Goal: Transaction & Acquisition: Purchase product/service

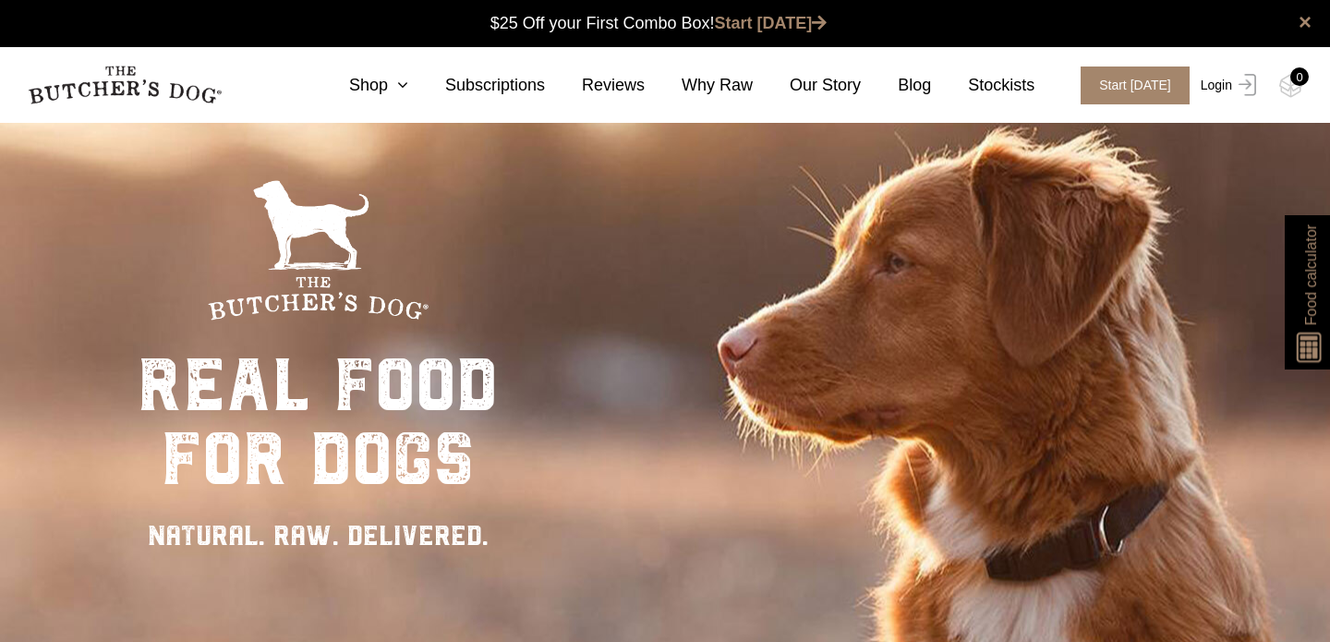
click at [1221, 85] on link "Login" at bounding box center [1226, 86] width 60 height 38
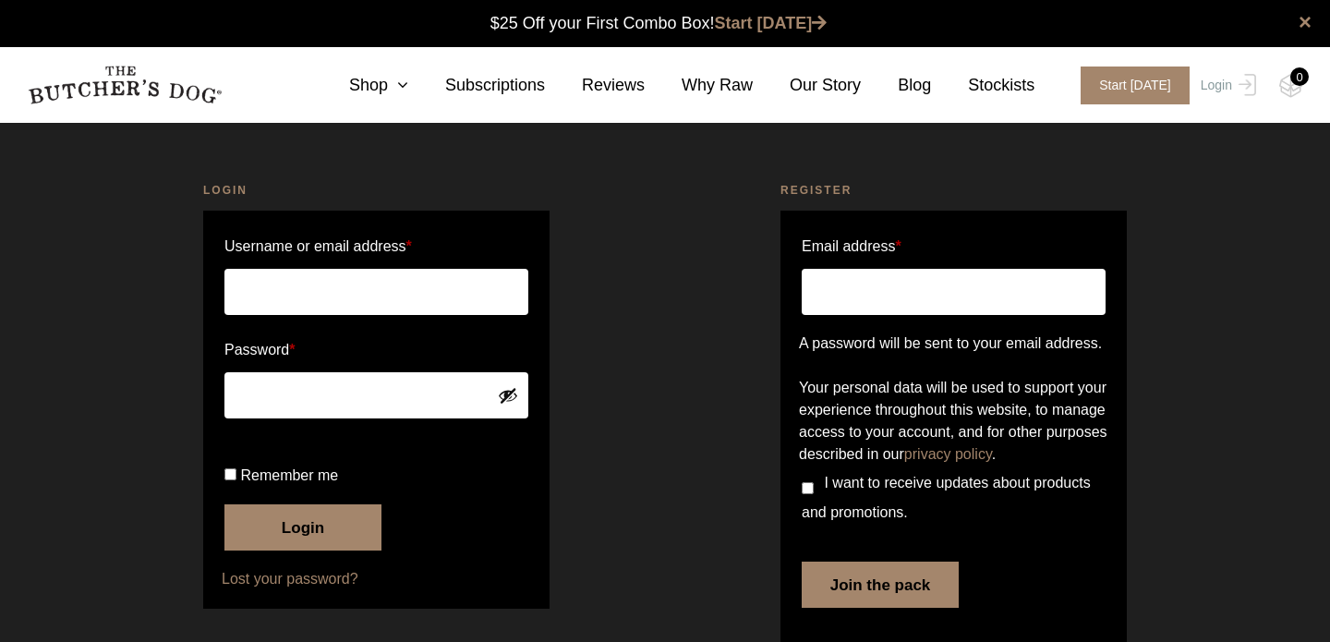
scroll to position [1, 0]
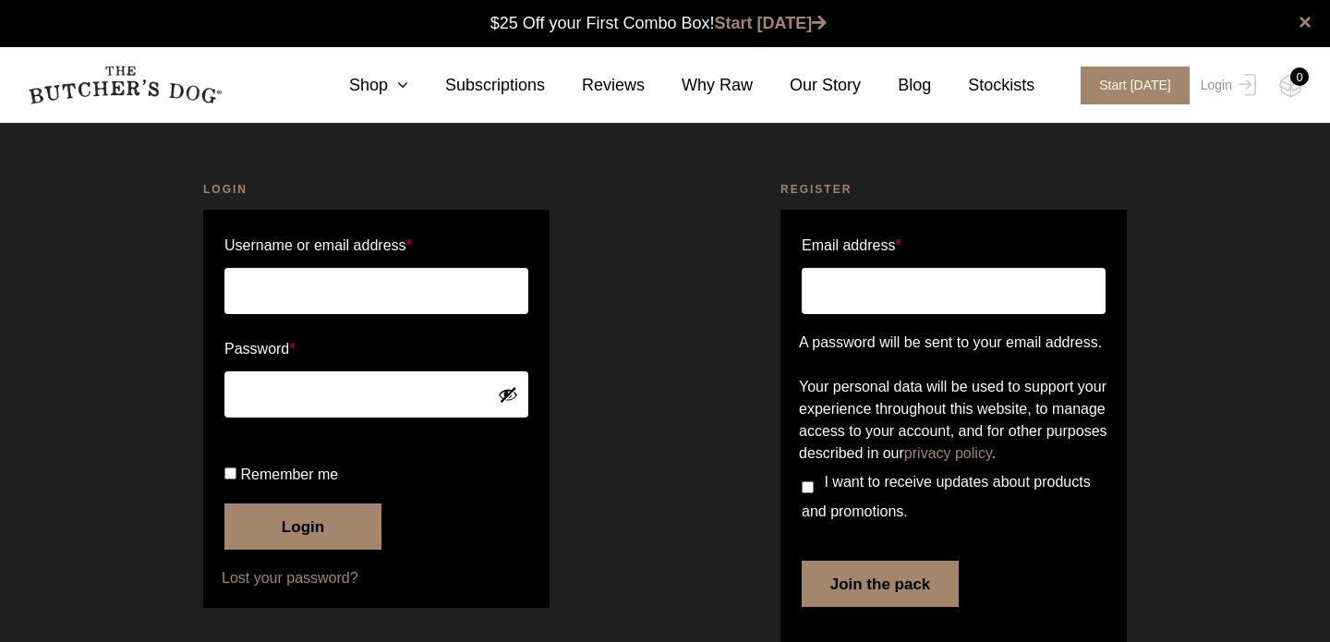
type input "nicolehogan1412@gmail.com"
click at [298, 550] on button "Login" at bounding box center [302, 526] width 157 height 46
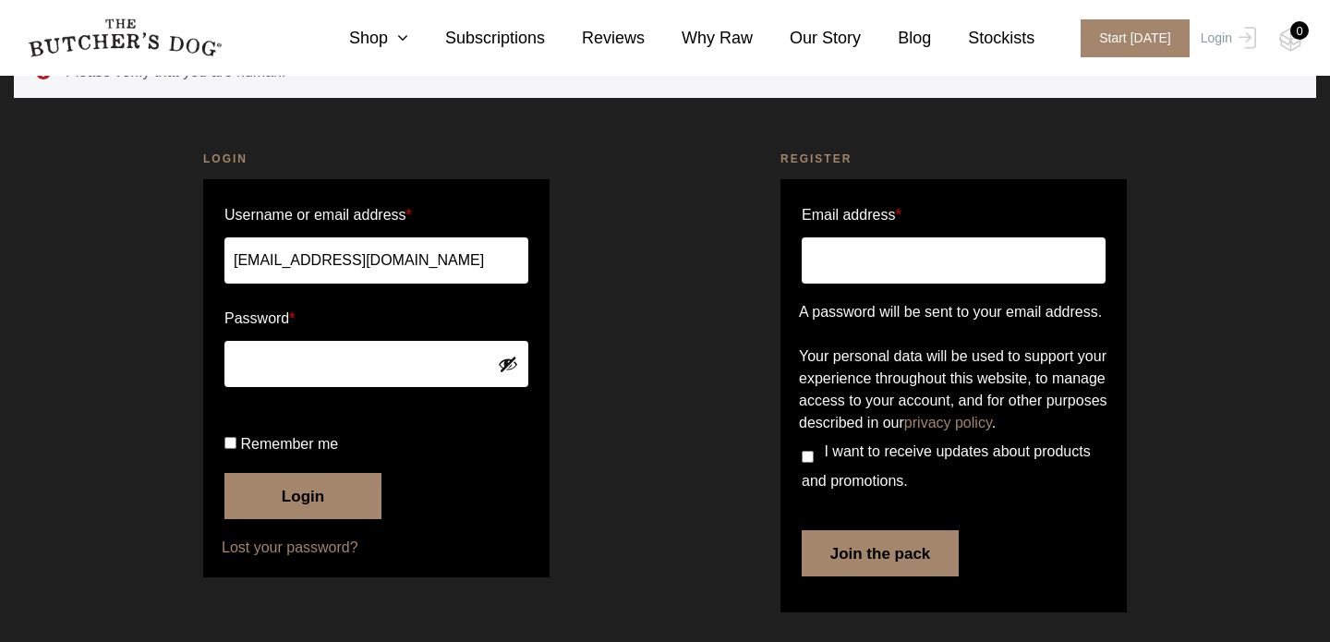
scroll to position [141, 0]
click at [296, 519] on button "Login" at bounding box center [302, 496] width 157 height 46
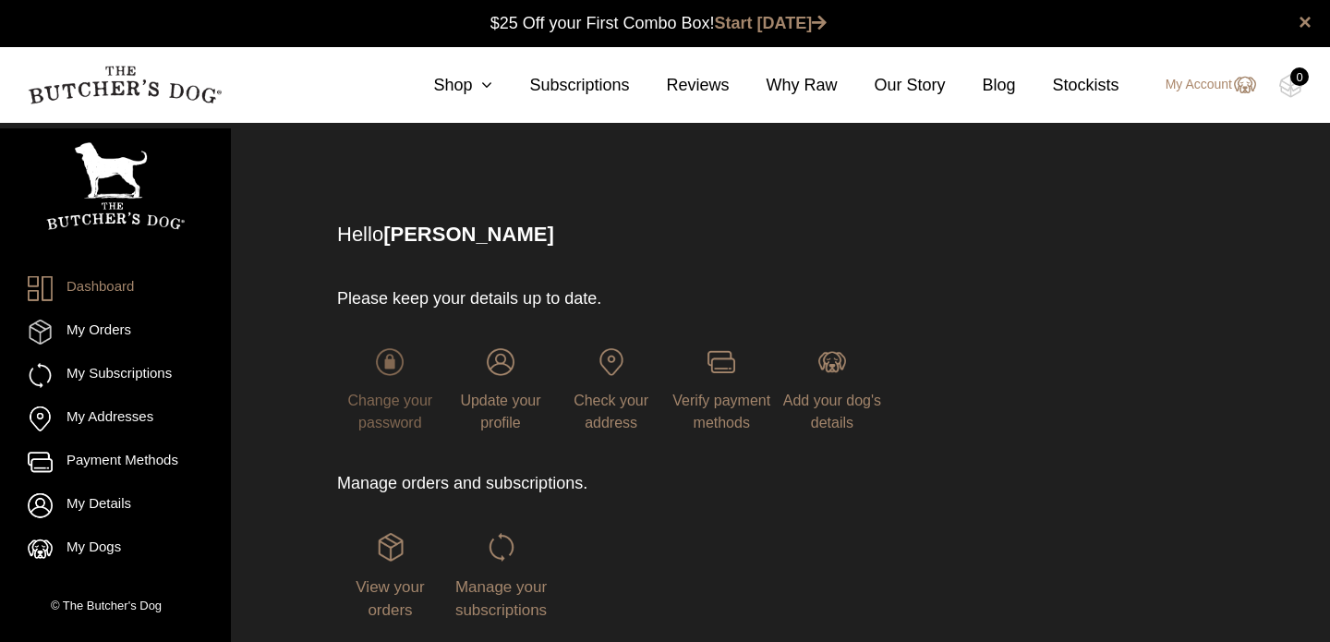
scroll to position [1, 0]
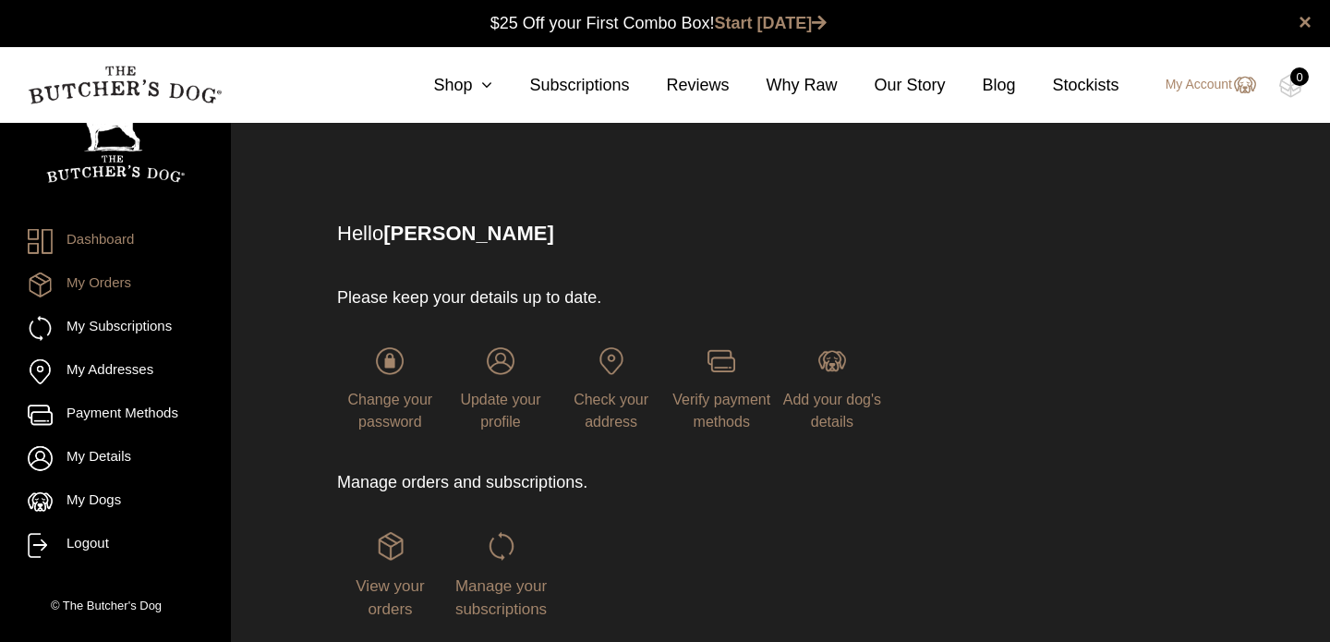
click at [94, 287] on link "My Orders" at bounding box center [115, 284] width 175 height 25
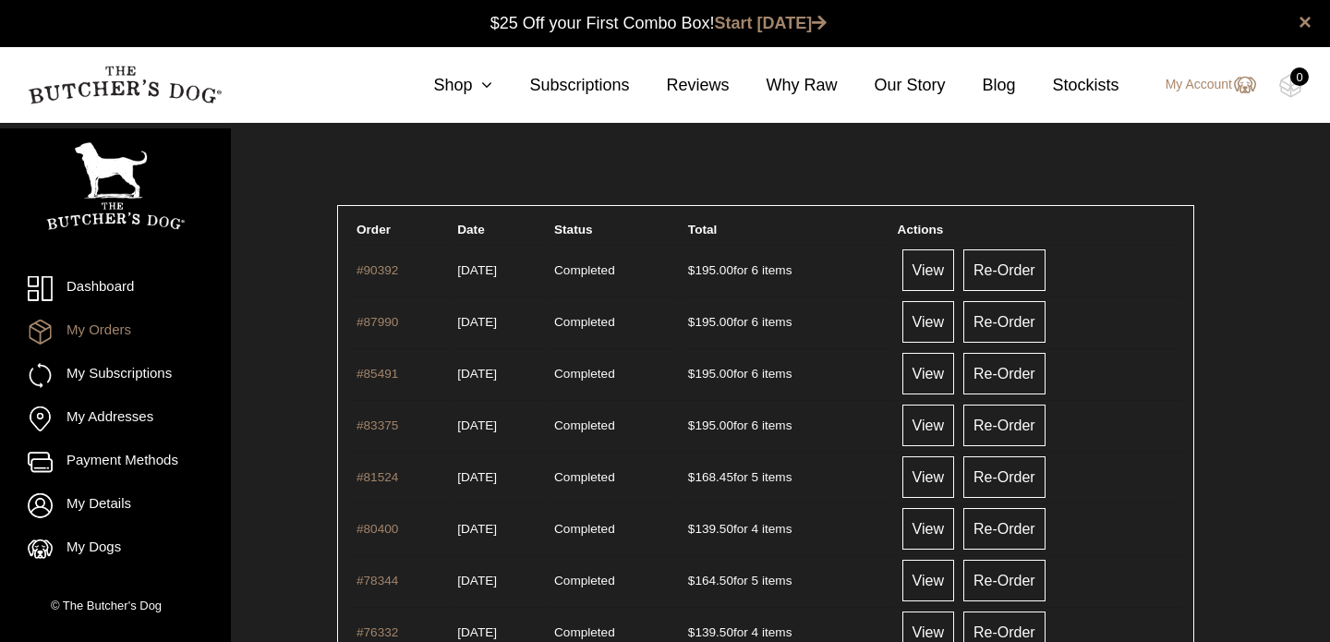
scroll to position [1, 0]
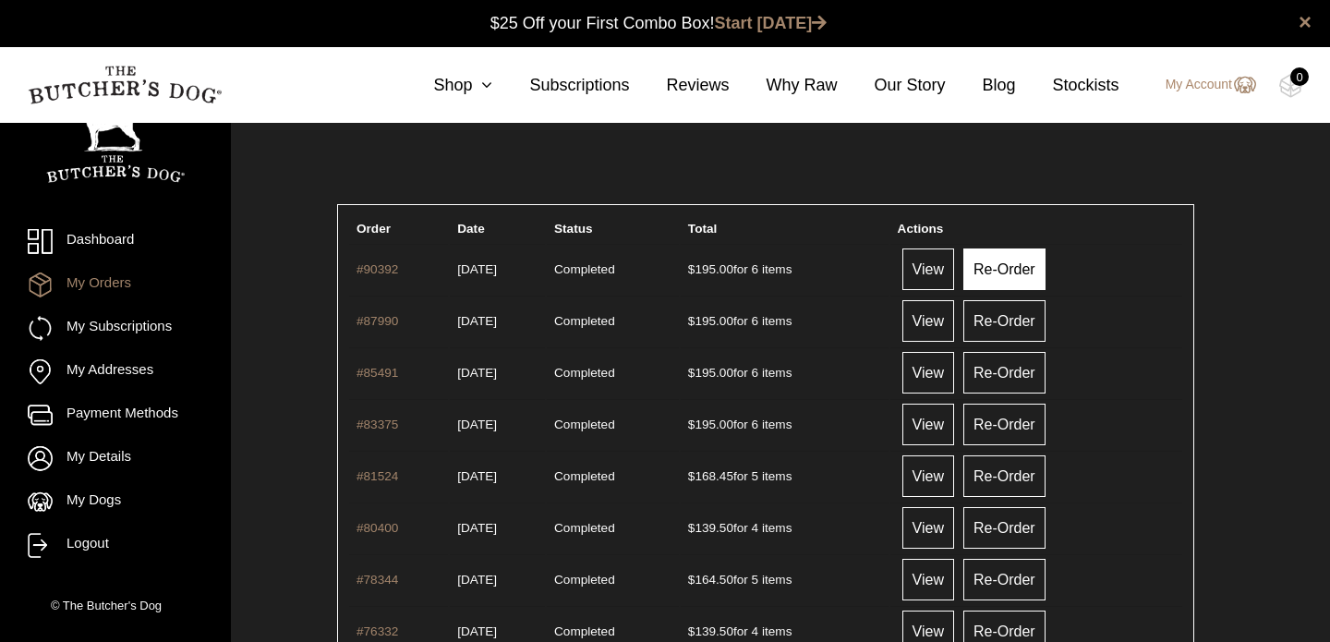
click at [1022, 268] on link "Re-Order" at bounding box center [1004, 269] width 82 height 42
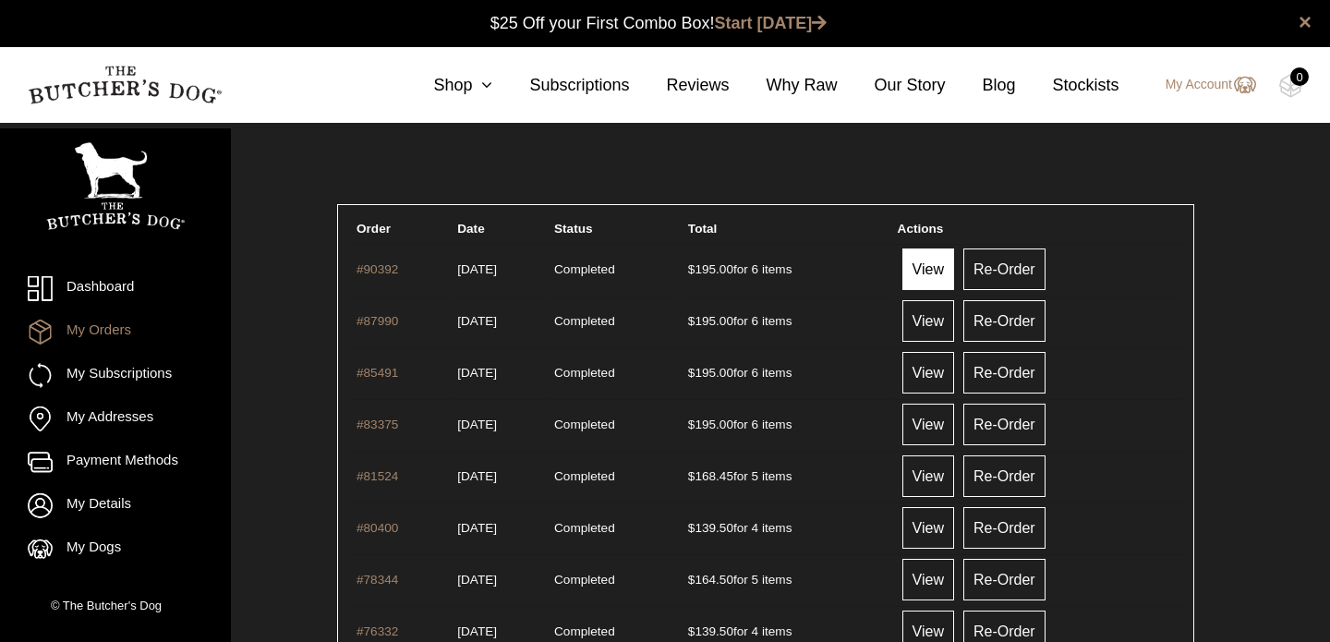
click at [954, 268] on link "View" at bounding box center [928, 269] width 52 height 42
